Goal: Information Seeking & Learning: Learn about a topic

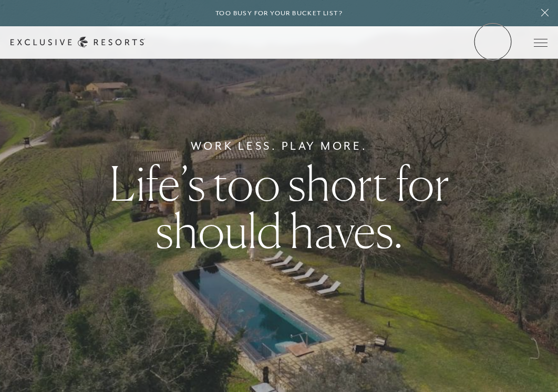
click at [0, 0] on link "Member Login" at bounding box center [0, 0] width 0 height 0
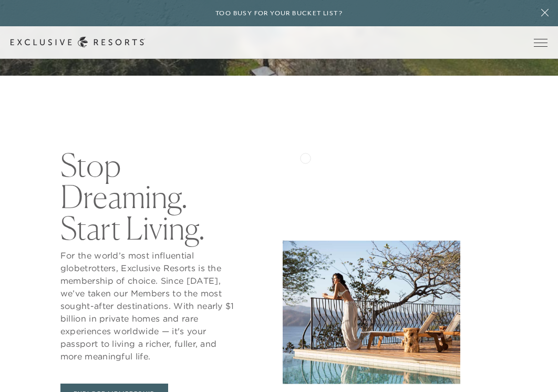
scroll to position [318, 0]
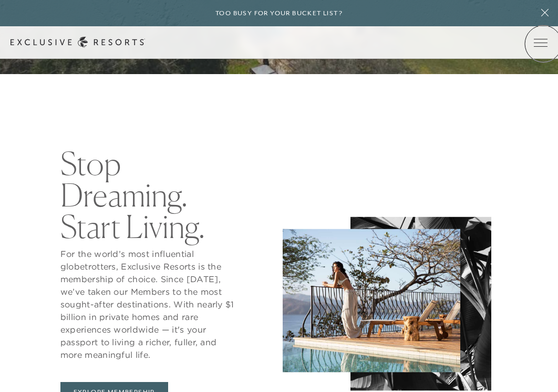
click at [0, 0] on icon at bounding box center [0, 0] width 0 height 0
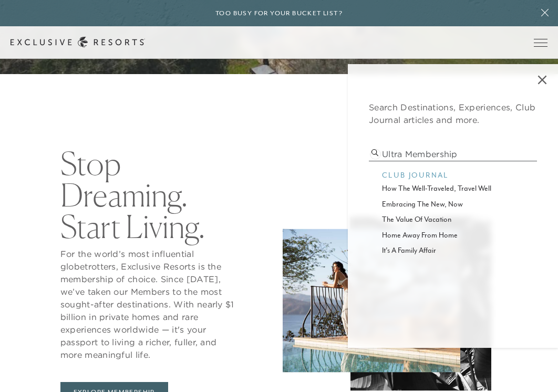
type input "Ultra Membership"
click at [375, 153] on icon at bounding box center [375, 152] width 7 height 7
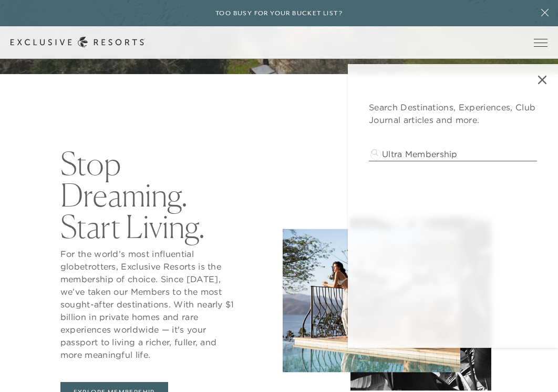
click at [376, 153] on icon at bounding box center [375, 152] width 7 height 7
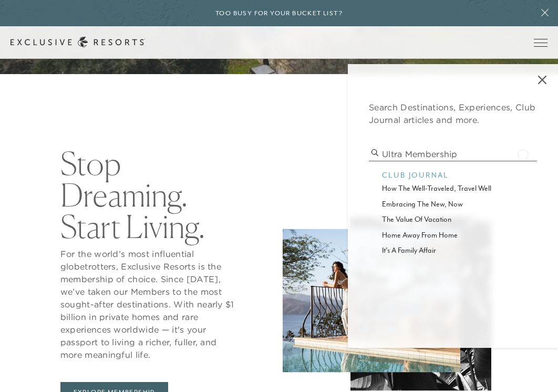
click at [523, 153] on input "Ultra Membership" at bounding box center [453, 154] width 168 height 14
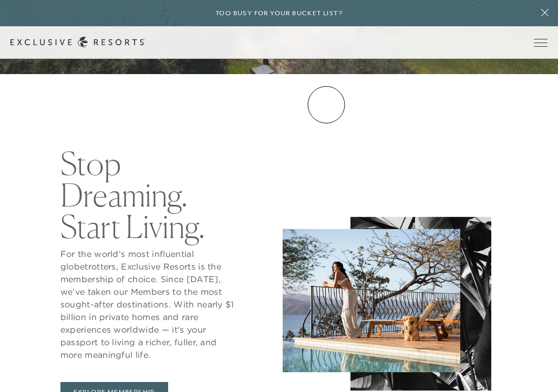
click at [0, 0] on link "VIP Benefits" at bounding box center [0, 0] width 0 height 0
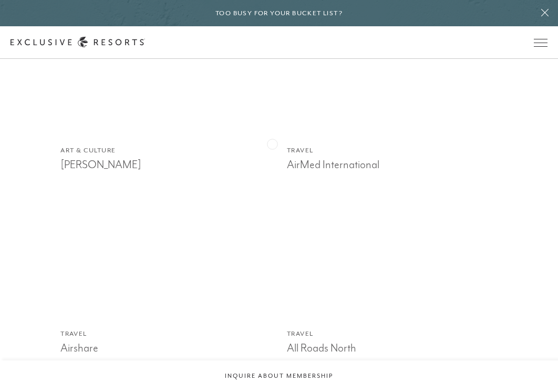
scroll to position [906, 0]
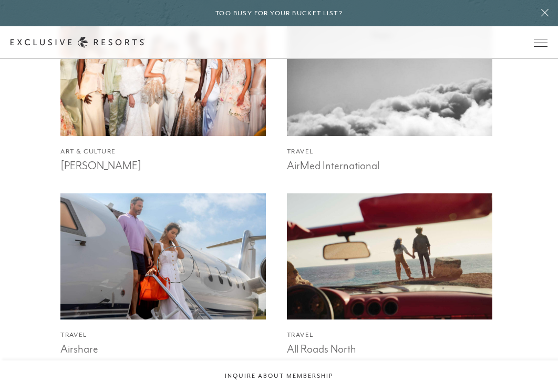
click at [176, 265] on img at bounding box center [163, 256] width 226 height 139
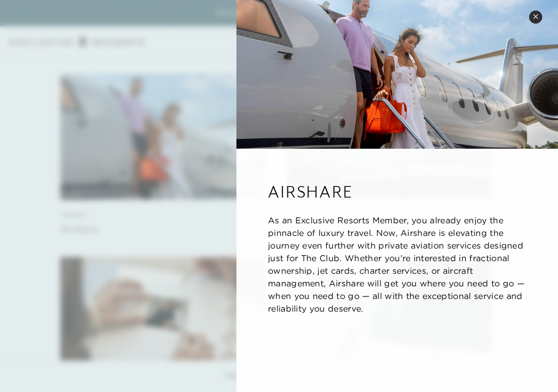
scroll to position [1035, 0]
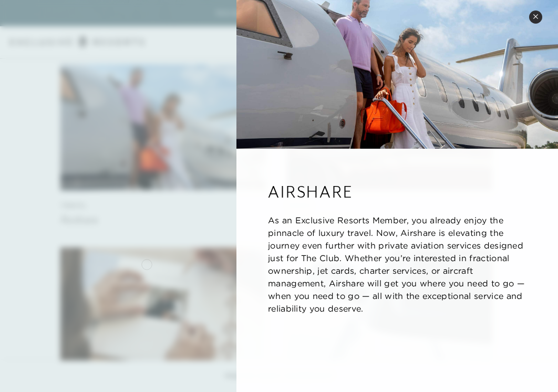
click at [147, 263] on div at bounding box center [279, 196] width 558 height 392
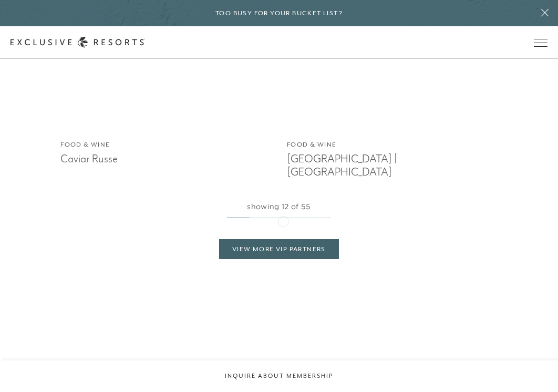
scroll to position [1832, 0]
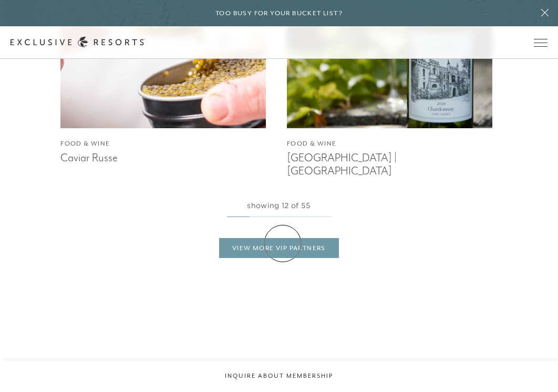
click at [283, 243] on link "View More VIP Partners" at bounding box center [279, 248] width 120 height 20
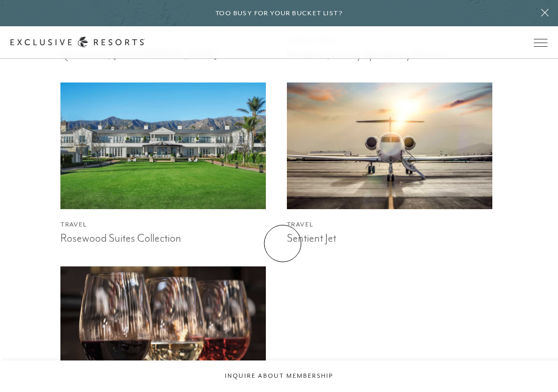
scroll to position [4552, 0]
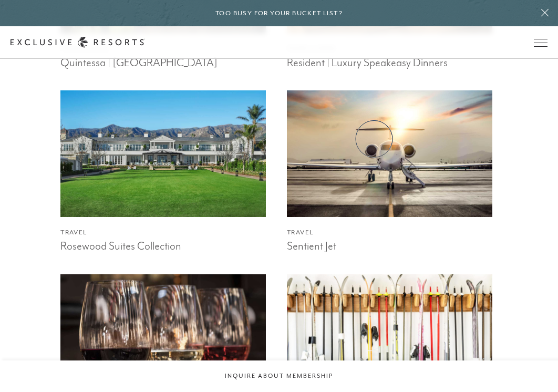
click at [374, 140] on img at bounding box center [390, 153] width 226 height 139
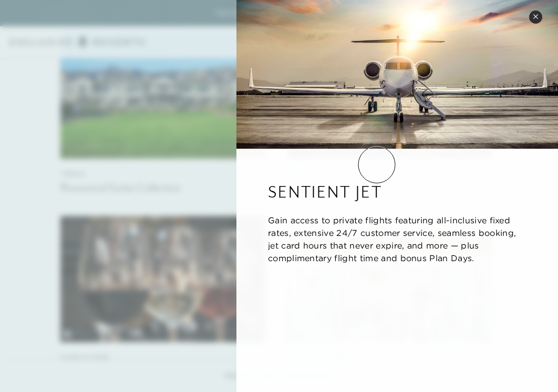
scroll to position [4611, 0]
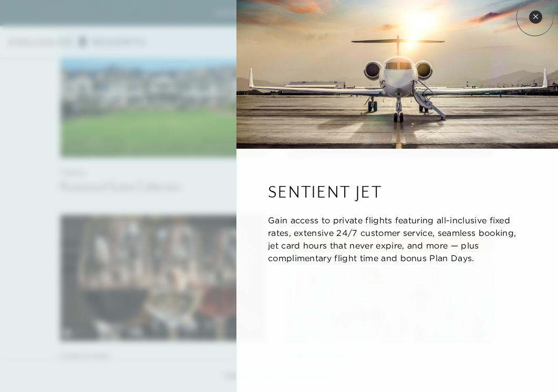
click at [535, 17] on icon at bounding box center [535, 16] width 4 height 4
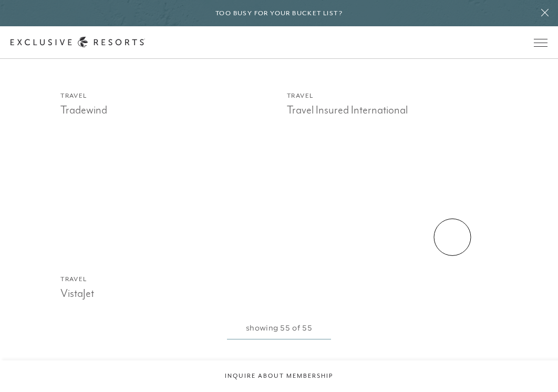
scroll to position [5818, 0]
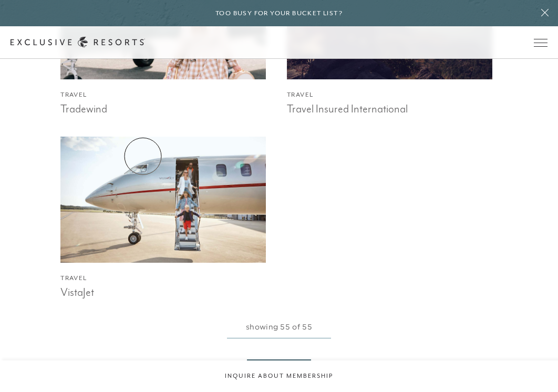
click at [143, 157] on img at bounding box center [163, 199] width 226 height 139
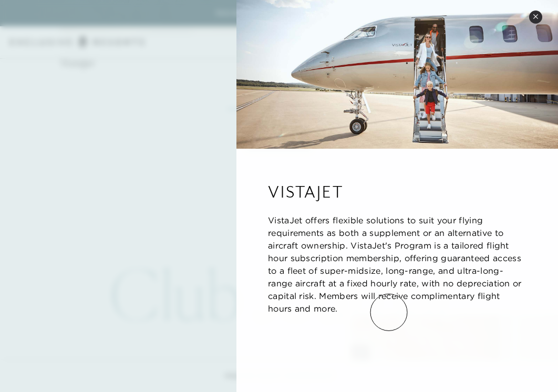
scroll to position [6246, 0]
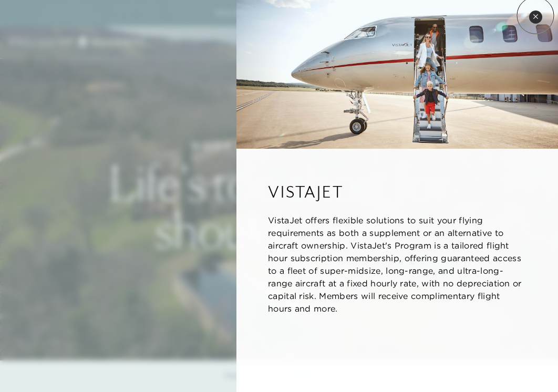
click at [536, 15] on icon at bounding box center [536, 17] width 6 height 6
click at [528, 18] on div "Close quickview VistaJet VistaJet offers flexible solutions to suit your flying…" at bounding box center [397, 196] width 322 height 392
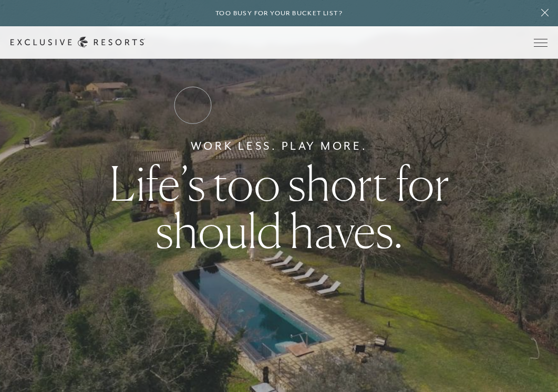
click at [0, 0] on link "Services & Standards" at bounding box center [0, 0] width 0 height 0
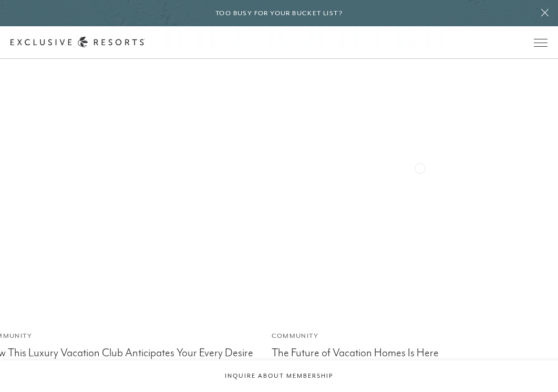
scroll to position [2577, 0]
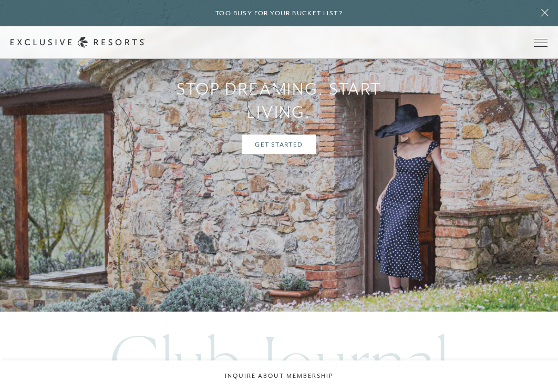
scroll to position [3085, 0]
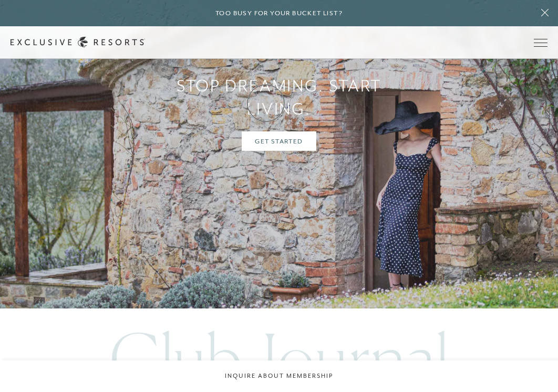
click at [0, 0] on link "How it works" at bounding box center [0, 0] width 0 height 0
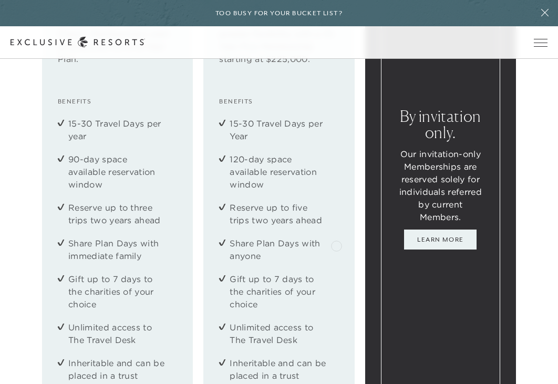
scroll to position [1354, 5]
click at [456, 250] on link "Learn More" at bounding box center [440, 240] width 73 height 20
